Goal: Find specific page/section

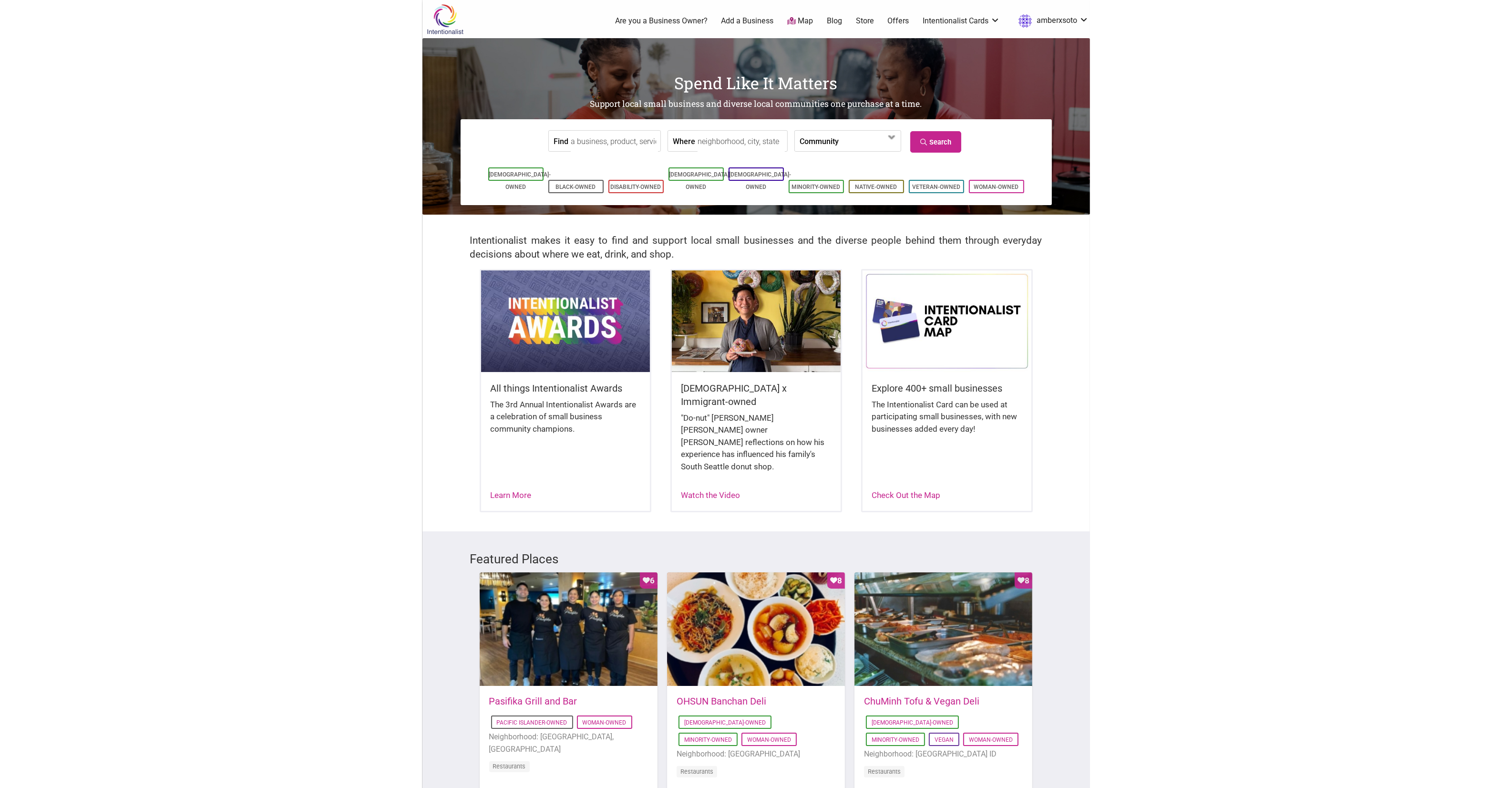
click at [614, 141] on input "Find" at bounding box center [614, 141] width 87 height 21
type input "pico [PERSON_NAME]"
click at [945, 143] on link "Search" at bounding box center [936, 142] width 51 height 21
drag, startPoint x: 945, startPoint y: 143, endPoint x: 932, endPoint y: 144, distance: 13.0
click at [932, 144] on link "Search" at bounding box center [936, 142] width 51 height 21
